Goal: Task Accomplishment & Management: Manage account settings

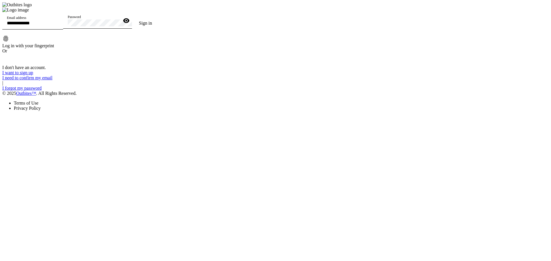
click at [159, 7] on div at bounding box center [80, 7] width 157 height 0
click at [59, 30] on div "Email address" at bounding box center [33, 21] width 52 height 16
click at [59, 26] on input "Email address" at bounding box center [33, 23] width 52 height 5
type input "**********"
click at [132, 18] on button "Sign in" at bounding box center [145, 23] width 27 height 11
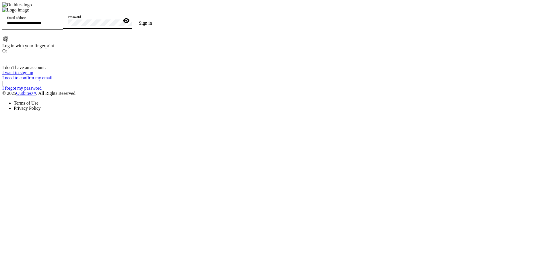
click at [132, 18] on button "Sign in" at bounding box center [145, 23] width 27 height 11
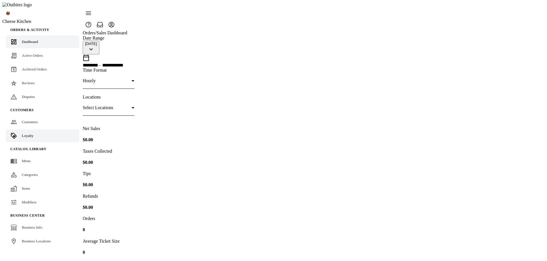
click at [28, 130] on link "Loyalty" at bounding box center [42, 136] width 73 height 13
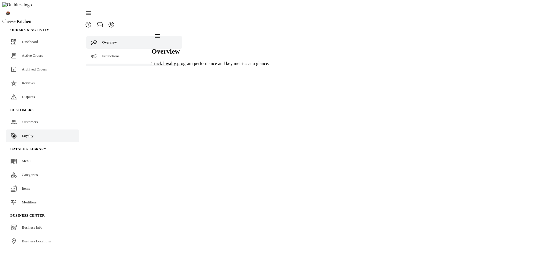
click at [105, 68] on span "Tiers" at bounding box center [105, 70] width 7 height 4
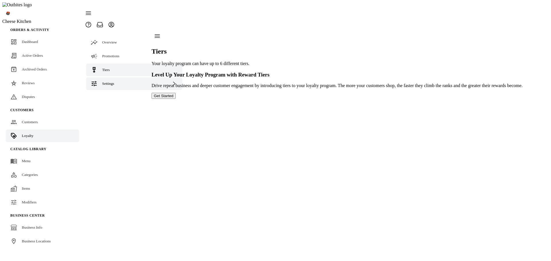
click at [108, 81] on span "Settings" at bounding box center [108, 83] width 12 height 4
click at [110, 92] on link "Terminology" at bounding box center [134, 98] width 96 height 13
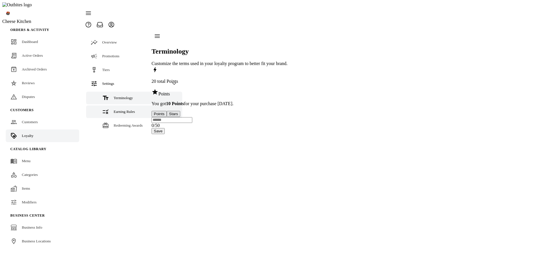
click at [114, 110] on span "Earning Rules" at bounding box center [124, 112] width 21 height 4
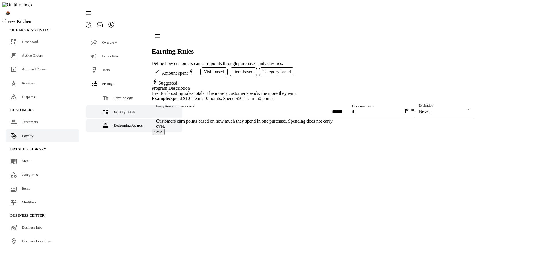
click at [116, 123] on span "Redeeming Awards" at bounding box center [128, 125] width 29 height 4
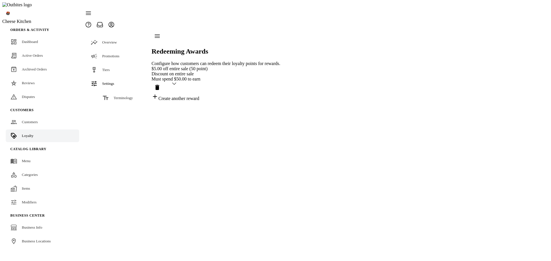
click at [119, 110] on span "Earning Rules" at bounding box center [124, 112] width 21 height 4
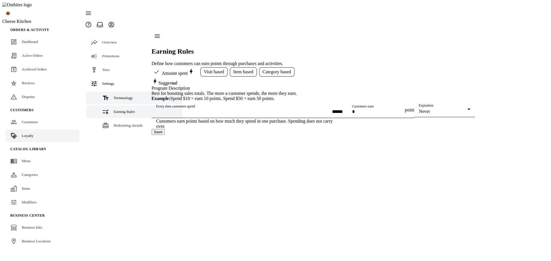
click at [117, 96] on span "Terminology" at bounding box center [123, 98] width 19 height 4
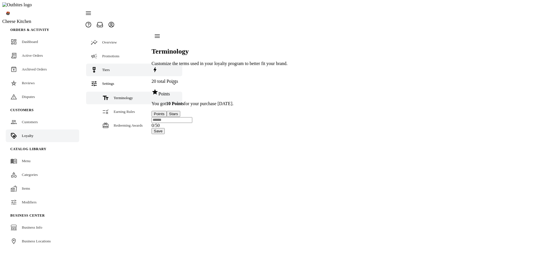
click at [110, 64] on link "Tiers" at bounding box center [134, 70] width 96 height 13
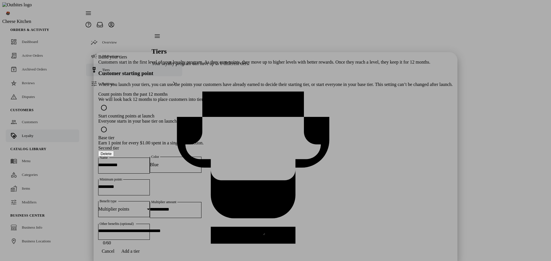
click at [425, 208] on div at bounding box center [275, 130] width 551 height 261
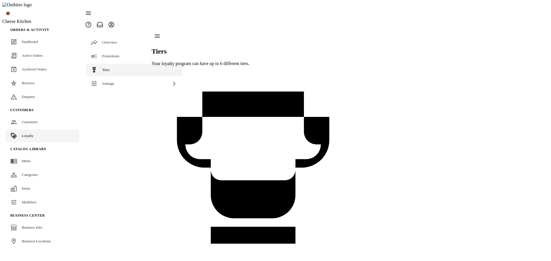
drag, startPoint x: 359, startPoint y: 226, endPoint x: 363, endPoint y: 220, distance: 7.3
drag, startPoint x: 109, startPoint y: 70, endPoint x: 113, endPoint y: 66, distance: 5.9
click at [109, 81] on span "Settings" at bounding box center [108, 83] width 12 height 4
click at [104, 96] on icon at bounding box center [105, 98] width 5 height 4
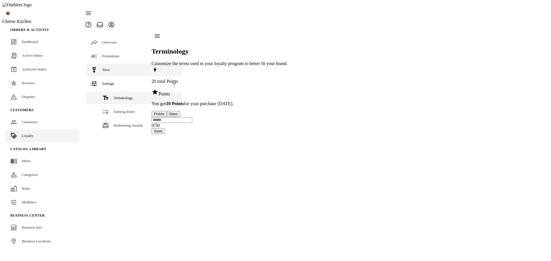
click at [109, 64] on link "Tiers" at bounding box center [134, 70] width 96 height 13
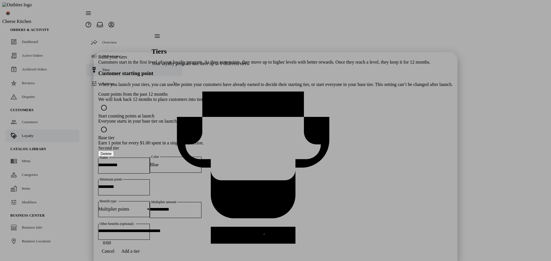
click at [254, 97] on div "We will look back 12 months to place customers into tiers" at bounding box center [275, 99] width 354 height 5
click at [254, 114] on div "Start counting points at launch" at bounding box center [275, 116] width 354 height 5
click at [260, 226] on div "Build your tiers Customers start in the first level of your loyalty program. As…" at bounding box center [275, 150] width 354 height 191
click at [444, 220] on div at bounding box center [275, 130] width 551 height 261
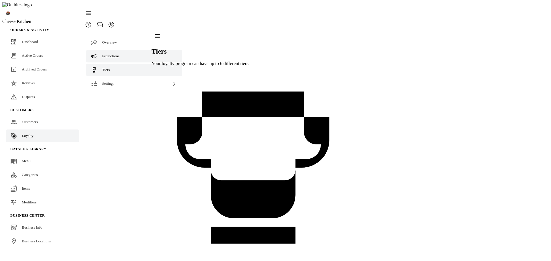
click at [123, 50] on link "Promotions" at bounding box center [134, 56] width 96 height 13
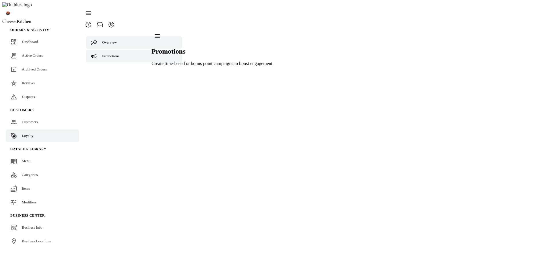
click at [110, 40] on span "Overview" at bounding box center [109, 42] width 15 height 4
click at [109, 50] on link "Promotions" at bounding box center [134, 56] width 96 height 13
click at [105, 68] on span "Tiers" at bounding box center [105, 70] width 7 height 4
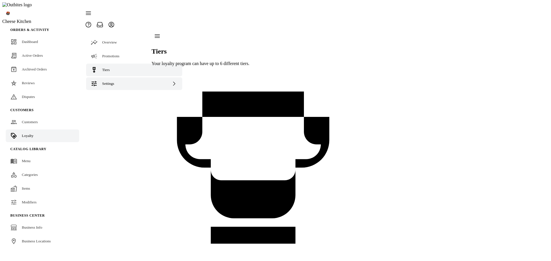
click at [109, 77] on div "Settings" at bounding box center [134, 83] width 96 height 13
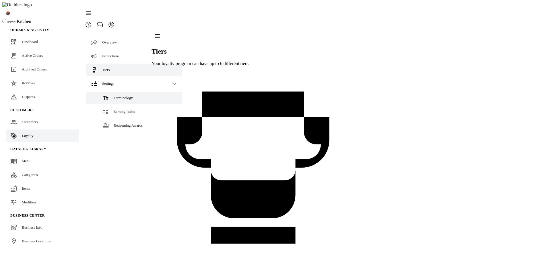
click at [114, 95] on div "Terminology" at bounding box center [123, 98] width 19 height 6
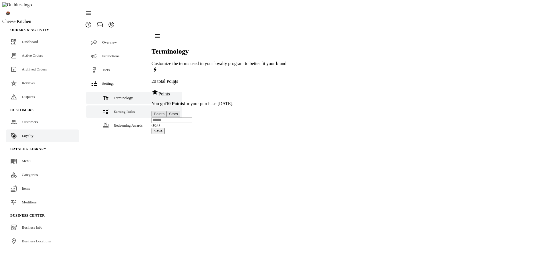
click at [113, 106] on link "Earning Rules" at bounding box center [134, 112] width 96 height 13
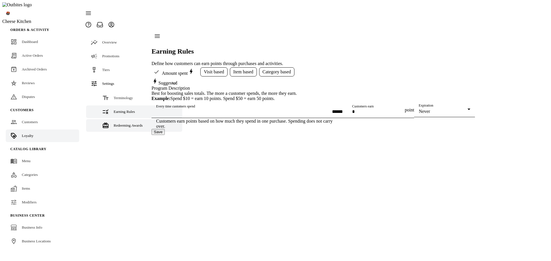
click at [114, 123] on span "Redeeming Awards" at bounding box center [128, 125] width 29 height 4
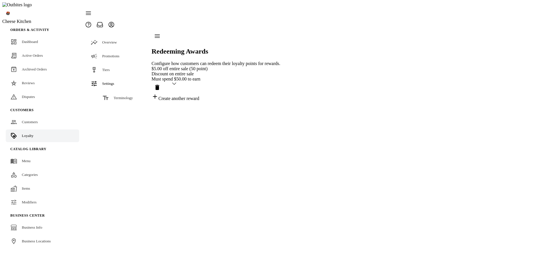
click at [118, 106] on link "Earning Rules" at bounding box center [134, 112] width 96 height 13
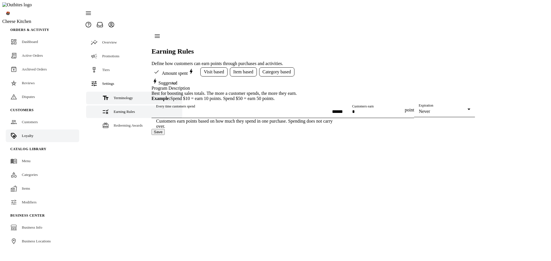
click at [119, 96] on span "Terminology" at bounding box center [123, 98] width 19 height 4
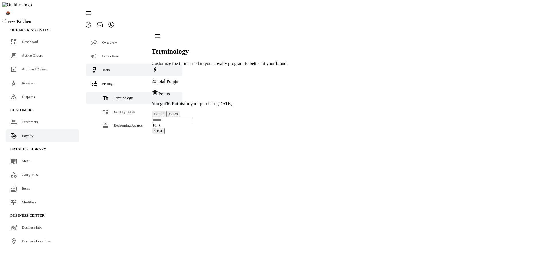
click at [109, 64] on link "Tiers" at bounding box center [134, 70] width 96 height 13
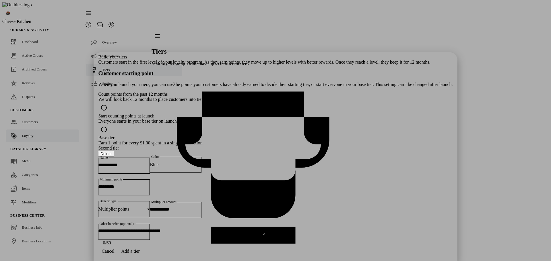
click at [357, 257] on div "Save" at bounding box center [275, 262] width 354 height 11
click at [293, 233] on div "Build your tiers Customers start in the first level of your loyalty program. As…" at bounding box center [275, 150] width 354 height 191
click at [150, 163] on input "Name" at bounding box center [124, 165] width 52 height 5
type input "******"
click at [199, 162] on div "Blue" at bounding box center [174, 164] width 49 height 5
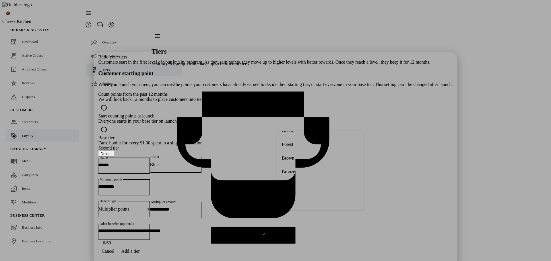
scroll to position [75, 0]
click at [295, 176] on span "Bronze" at bounding box center [288, 175] width 13 height 5
click at [150, 185] on input "Minimum points" at bounding box center [124, 187] width 52 height 5
type input "***"
click at [201, 207] on input "Multiplier amount" at bounding box center [176, 209] width 52 height 5
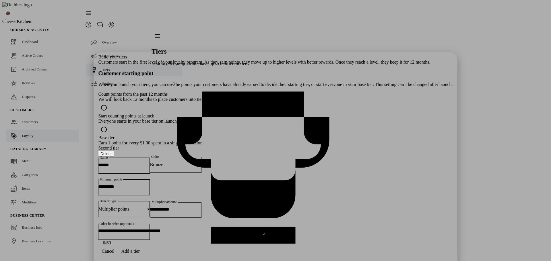
type input "****"
click at [143, 248] on span "button" at bounding box center [130, 252] width 25 height 14
click at [150, 261] on input "Name" at bounding box center [124, 265] width 52 height 5
type input "******"
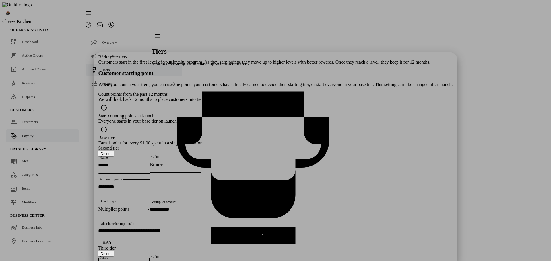
click at [158, 261] on span "Blue" at bounding box center [154, 265] width 9 height 5
click at [297, 157] on mat-option "Silver" at bounding box center [318, 159] width 85 height 14
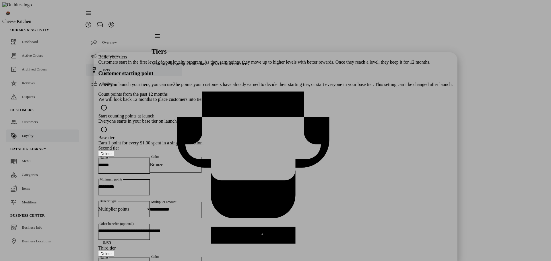
type input "***"
type input "*"
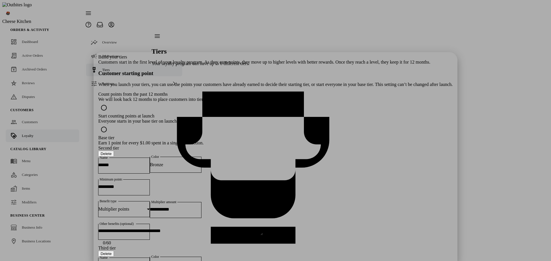
type input "****"
click at [299, 175] on mat-option "Gold" at bounding box center [318, 173] width 85 height 14
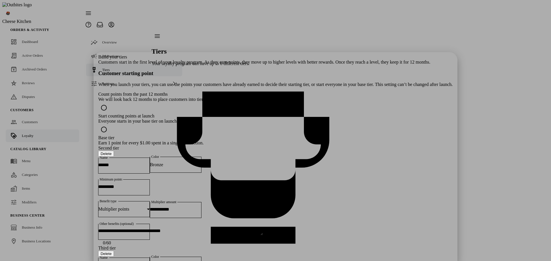
type input "***"
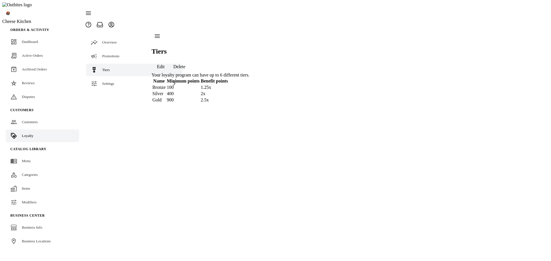
click at [165, 64] on span "Edit" at bounding box center [161, 66] width 8 height 5
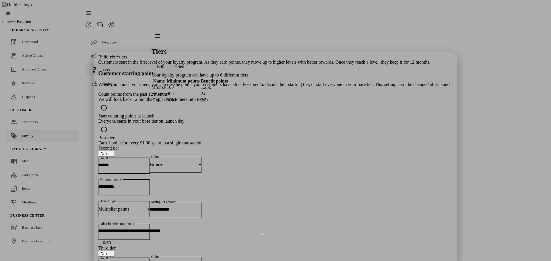
scroll to position [107, 0]
drag, startPoint x: 299, startPoint y: 222, endPoint x: 274, endPoint y: 225, distance: 24.6
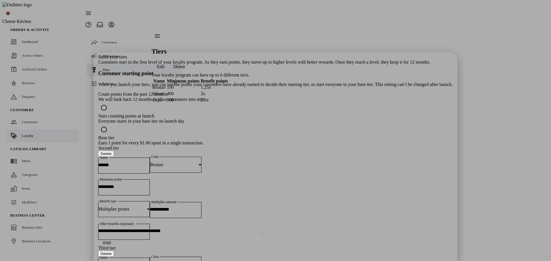
scroll to position [78, 0]
type input "****"
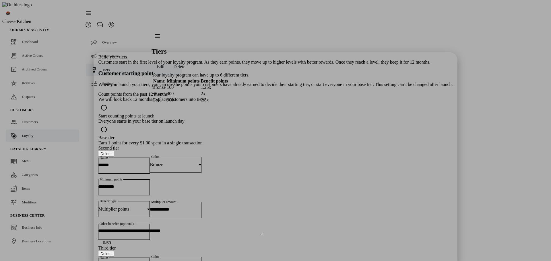
drag, startPoint x: 299, startPoint y: 197, endPoint x: 268, endPoint y: 197, distance: 30.7
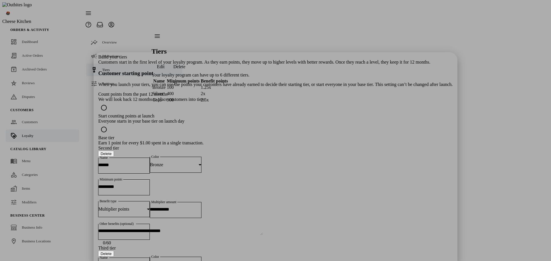
type input "*"
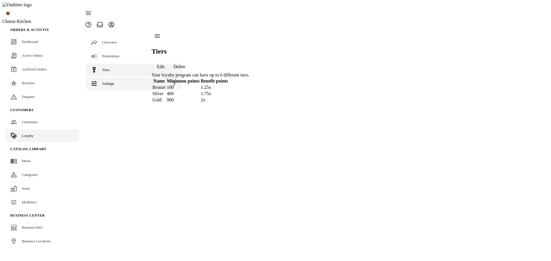
click at [113, 81] on span "Settings" at bounding box center [108, 83] width 12 height 4
click at [107, 50] on link "Promotions" at bounding box center [134, 56] width 96 height 13
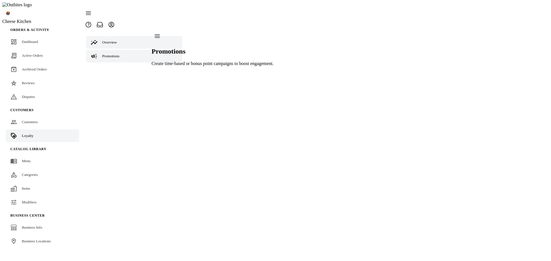
click at [106, 36] on link "Overview" at bounding box center [134, 42] width 96 height 13
click at [106, 50] on link "Promotions" at bounding box center [134, 56] width 96 height 13
click at [96, 64] on fuse-vertical-navigation-group-item "Overview Promotions Tiers Settings" at bounding box center [134, 60] width 103 height 61
click at [96, 64] on link "Tiers" at bounding box center [134, 70] width 96 height 13
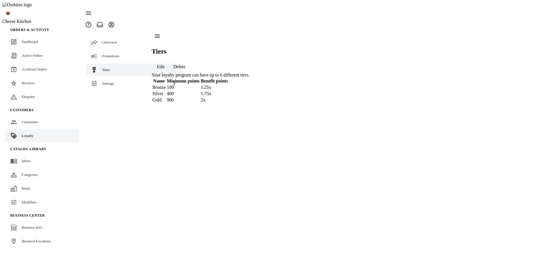
click at [185, 64] on span "Delete" at bounding box center [179, 66] width 12 height 5
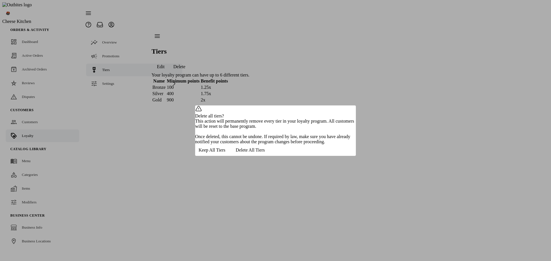
click at [225, 153] on span "Keep All Tiers" at bounding box center [212, 150] width 27 height 5
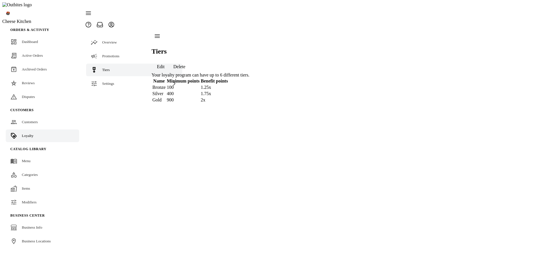
click at [165, 64] on span "Edit" at bounding box center [161, 66] width 8 height 5
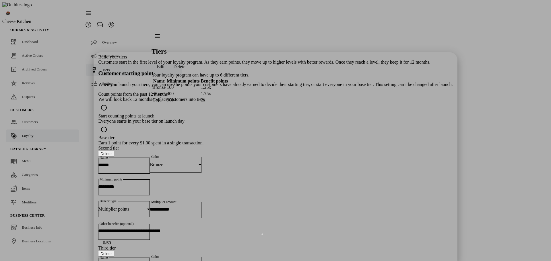
click at [307, 73] on div "Build your tiers Customers start in the first level of your loyalty program. As…" at bounding box center [275, 250] width 354 height 391
click at [314, 97] on div "Build your tiers Customers start in the first level of your loyalty program. As…" at bounding box center [275, 250] width 354 height 391
